Goal: Task Accomplishment & Management: Use online tool/utility

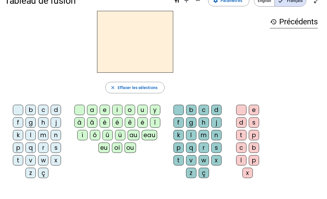
scroll to position [13, 0]
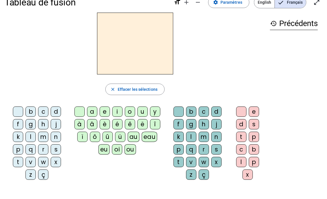
click at [26, 111] on div "b" at bounding box center [30, 111] width 10 height 10
click at [93, 112] on div "a" at bounding box center [92, 111] width 10 height 10
click at [211, 147] on div "s" at bounding box center [216, 149] width 10 height 10
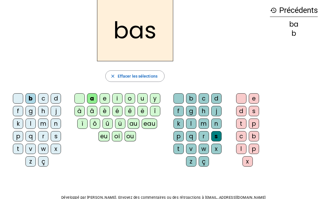
scroll to position [27, 0]
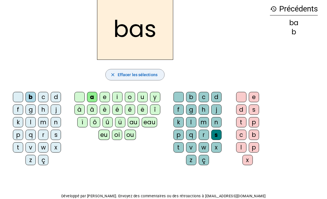
click at [130, 76] on span "Effacer les sélections" at bounding box center [138, 74] width 40 height 7
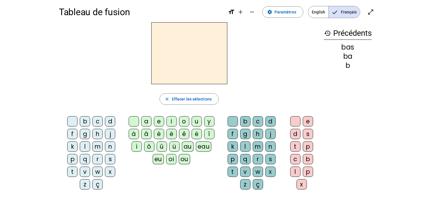
scroll to position [0, 0]
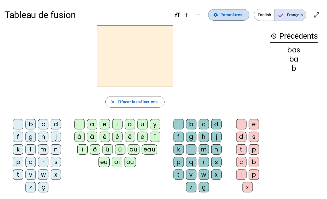
click at [218, 19] on span at bounding box center [228, 15] width 41 height 14
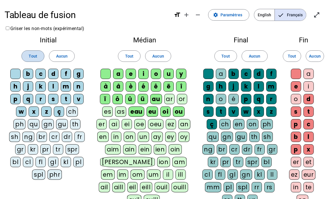
click at [33, 59] on span "Tout" at bounding box center [33, 56] width 8 height 7
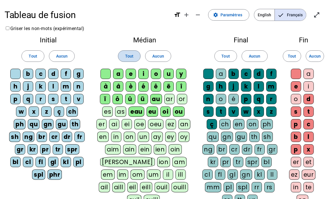
click at [127, 60] on span at bounding box center [129, 56] width 22 height 14
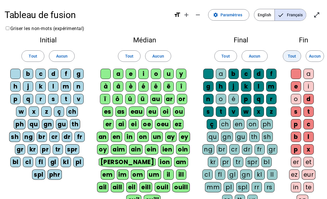
drag, startPoint x: 231, startPoint y: 58, endPoint x: 292, endPoint y: 55, distance: 61.6
click at [292, 55] on div "Initial Tout Aucun b c d f g h j k l m n p q r s t v w x z ç ch ph qu gn gu th …" at bounding box center [164, 134] width 318 height 205
click at [292, 55] on span "Tout" at bounding box center [292, 56] width 8 height 7
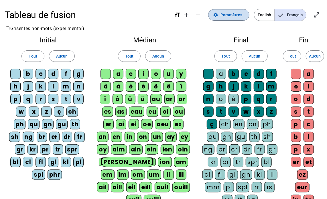
click at [234, 19] on span at bounding box center [228, 15] width 41 height 14
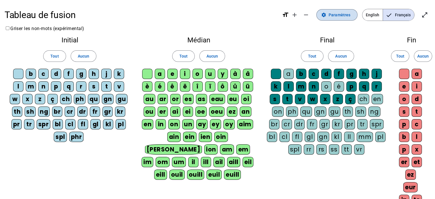
click at [327, 17] on span "Paramètres" at bounding box center [340, 14] width 22 height 7
click at [327, 17] on span "Français" at bounding box center [398, 14] width 31 height 11
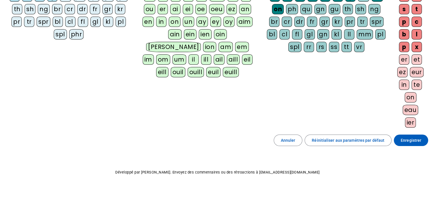
scroll to position [108, 0]
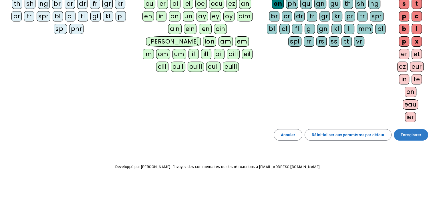
click at [327, 133] on span "Enregistrer" at bounding box center [411, 134] width 21 height 7
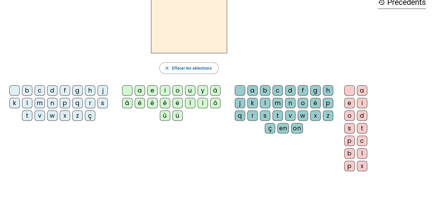
scroll to position [30, 0]
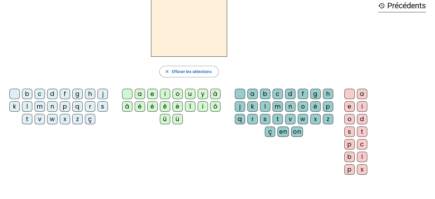
click at [100, 106] on div "s" at bounding box center [103, 106] width 10 height 10
click at [178, 92] on div "o" at bounding box center [178, 94] width 10 height 10
click at [282, 104] on div "m" at bounding box center [278, 106] width 10 height 10
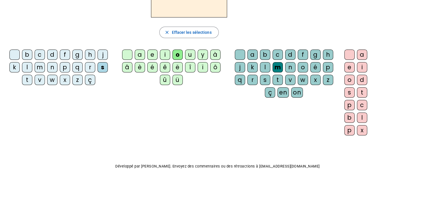
scroll to position [0, 0]
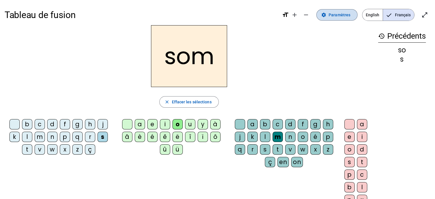
click at [327, 19] on span at bounding box center [337, 15] width 41 height 14
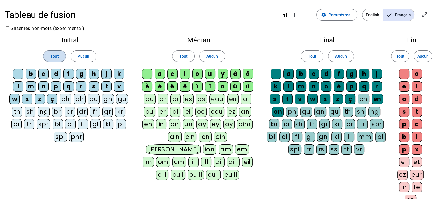
click at [51, 54] on span "Tout" at bounding box center [54, 56] width 8 height 7
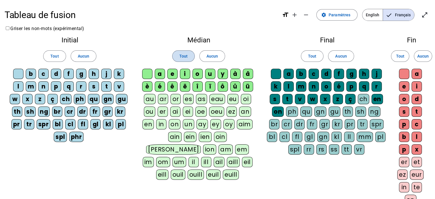
click at [183, 55] on span "Tout" at bounding box center [183, 56] width 8 height 7
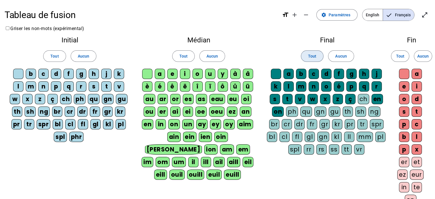
drag, startPoint x: 312, startPoint y: 60, endPoint x: 325, endPoint y: 58, distance: 13.4
click at [312, 60] on span at bounding box center [312, 56] width 22 height 14
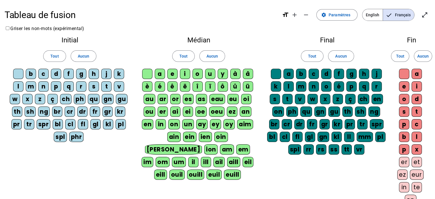
drag, startPoint x: 404, startPoint y: 58, endPoint x: 390, endPoint y: 60, distance: 14.4
click at [327, 60] on div "Initial Tout Aucun b c d f g h j k l m n p q r s t v w x z ç ch ph qu gn gu th …" at bounding box center [218, 134] width 426 height 205
click at [327, 57] on span "Tout" at bounding box center [400, 56] width 8 height 7
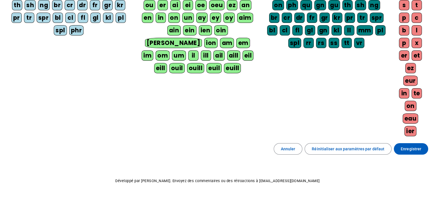
scroll to position [108, 0]
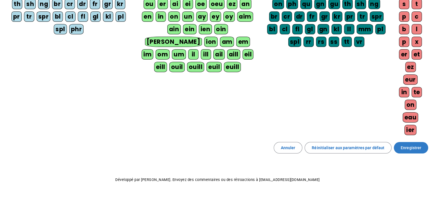
click at [327, 145] on span "Enregistrer" at bounding box center [411, 147] width 21 height 7
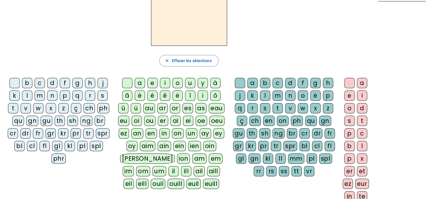
scroll to position [42, 0]
click at [90, 145] on div "spl" at bounding box center [96, 145] width 13 height 10
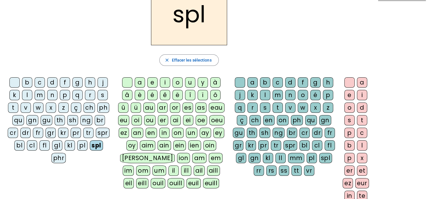
click at [126, 94] on div "â" at bounding box center [127, 95] width 10 height 10
click at [278, 96] on div "m" at bounding box center [278, 95] width 10 height 10
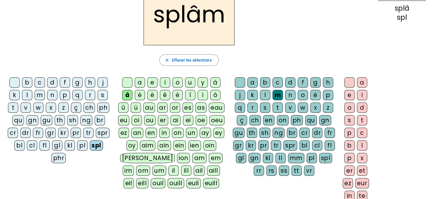
scroll to position [0, 0]
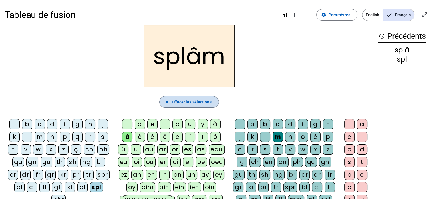
click at [185, 102] on span "Effacer les sélections" at bounding box center [192, 101] width 40 height 7
